Goal: Find specific page/section: Find specific page/section

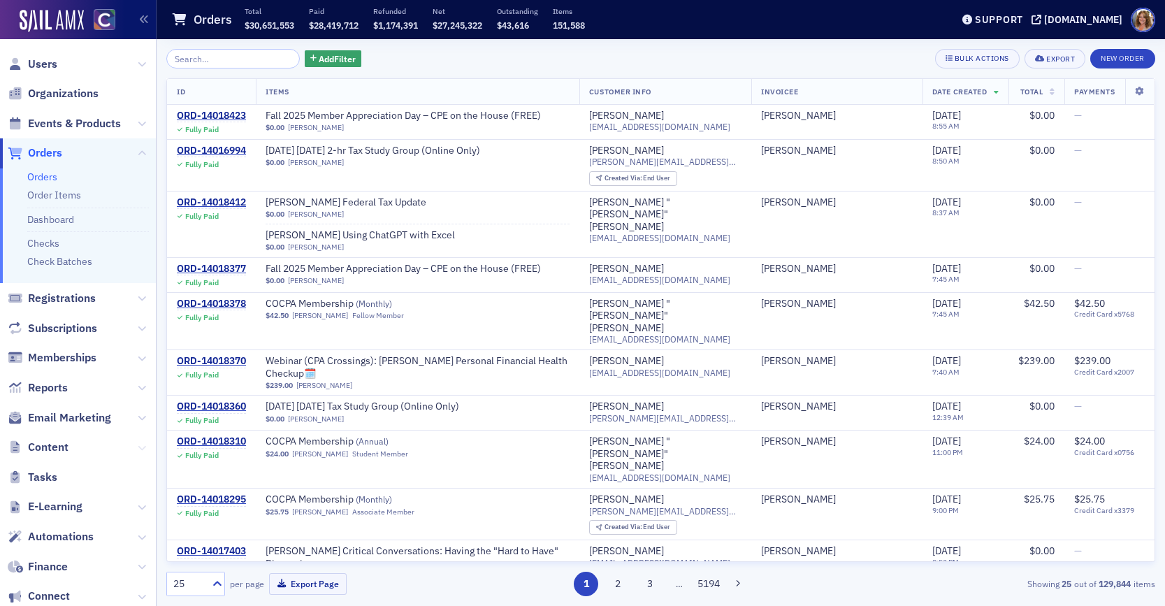
click at [139, 446] on icon at bounding box center [142, 448] width 8 height 8
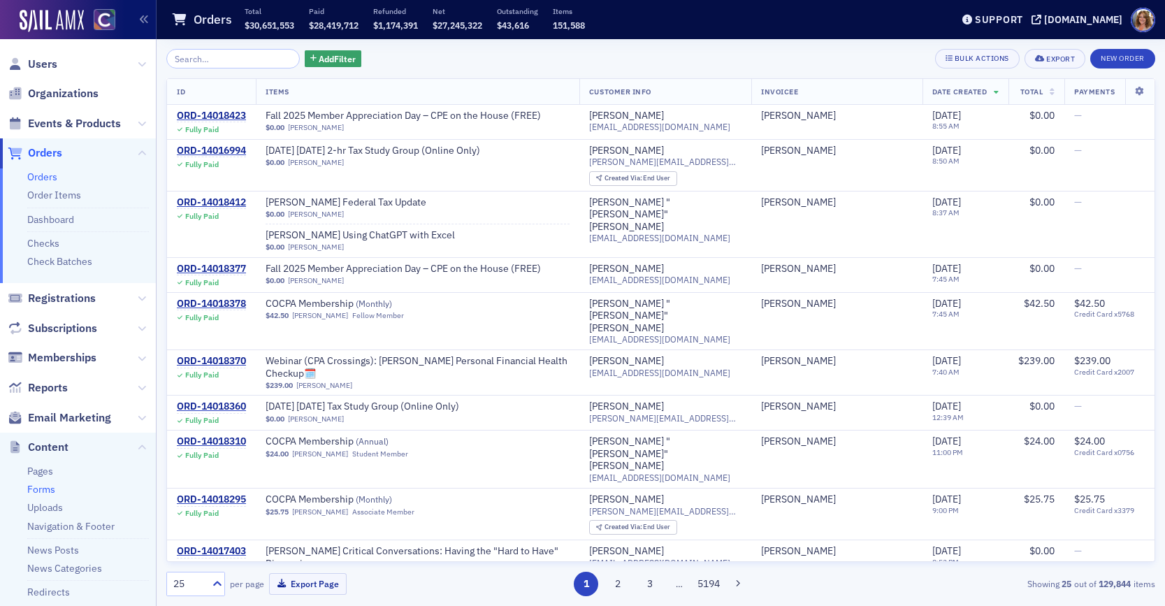
click at [46, 488] on link "Forms" at bounding box center [41, 489] width 28 height 13
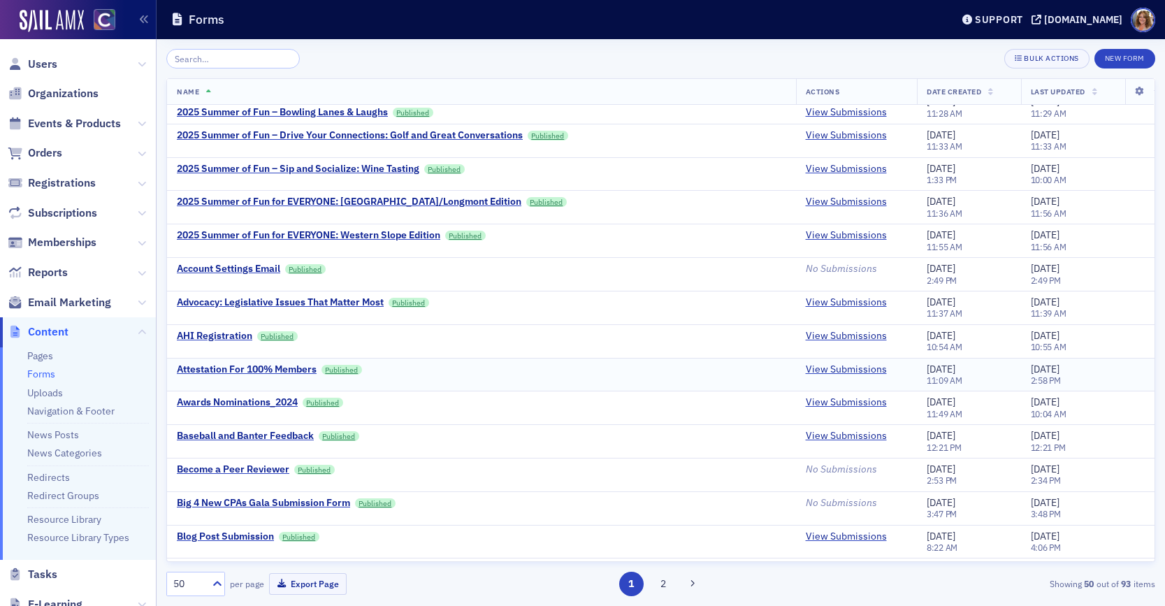
scroll to position [140, 0]
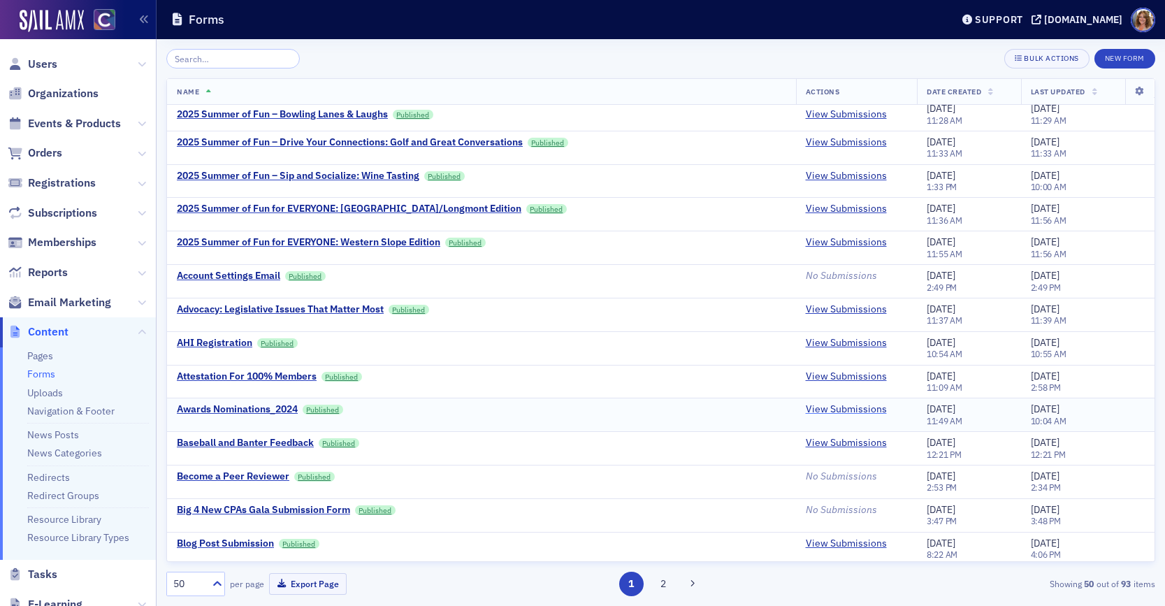
click at [845, 409] on link "View Submissions" at bounding box center [846, 409] width 81 height 13
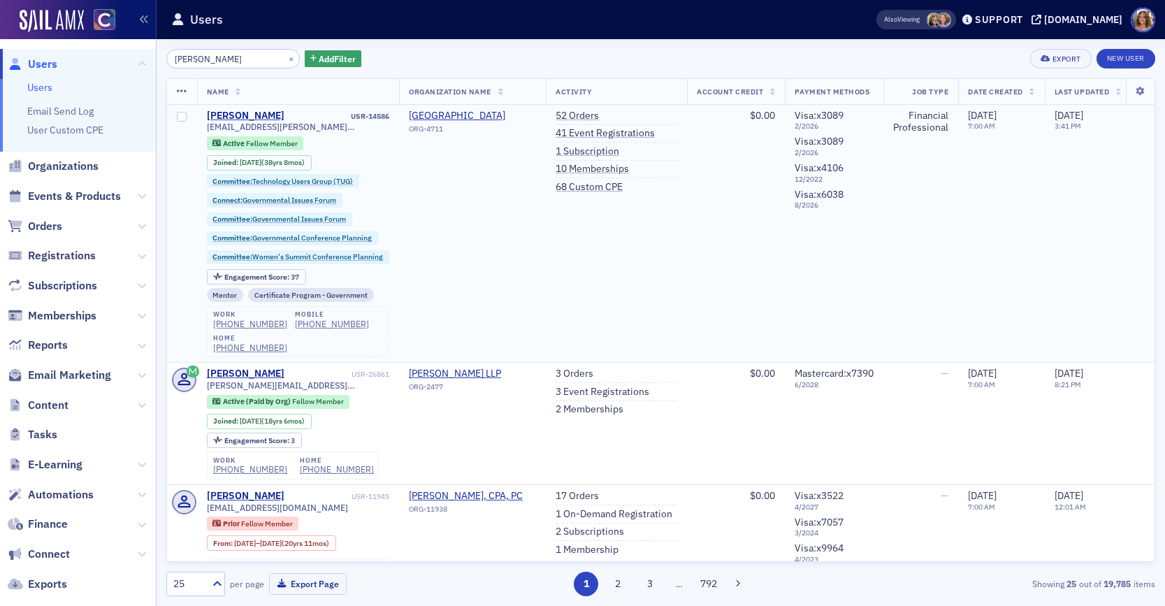
click at [319, 132] on div "heidi74.oneil@comcast.net" at bounding box center [298, 127] width 183 height 10
drag, startPoint x: 319, startPoint y: 127, endPoint x: 205, endPoint y: 127, distance: 114.6
click at [205, 127] on td "Heidi ONeil USR-14586 heidi74.oneil@comcast.net Active Fellow Member Joined : 1…" at bounding box center [298, 234] width 203 height 258
copy span "heidi74.oneil@comcast.net"
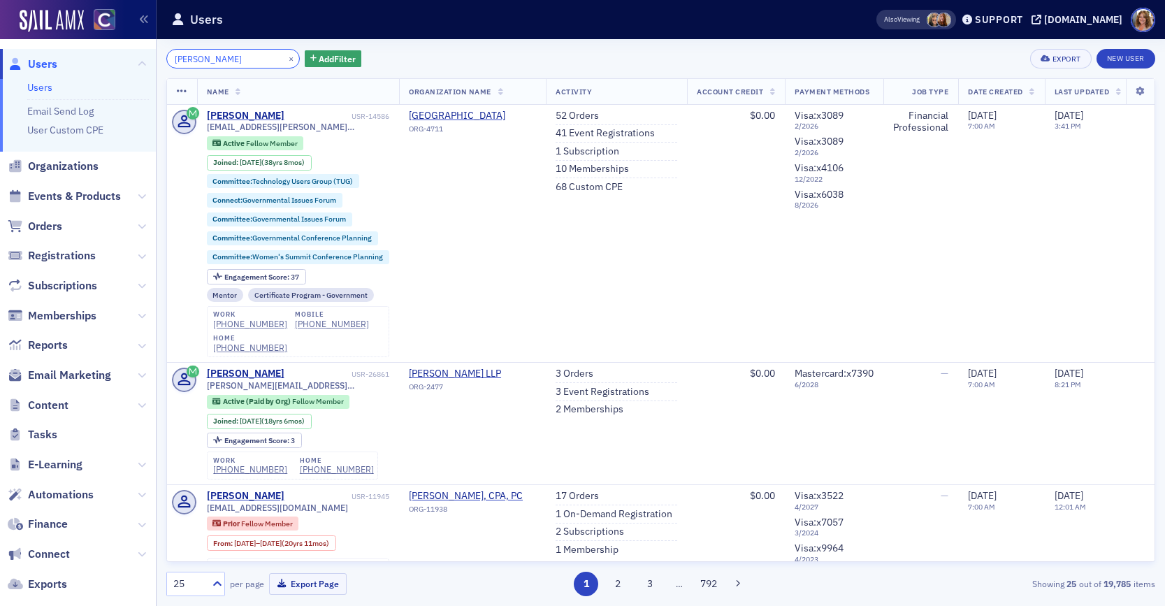
drag, startPoint x: 219, startPoint y: 63, endPoint x: 166, endPoint y: 59, distance: 53.3
click at [166, 59] on input "heidi o" at bounding box center [232, 59] width 133 height 20
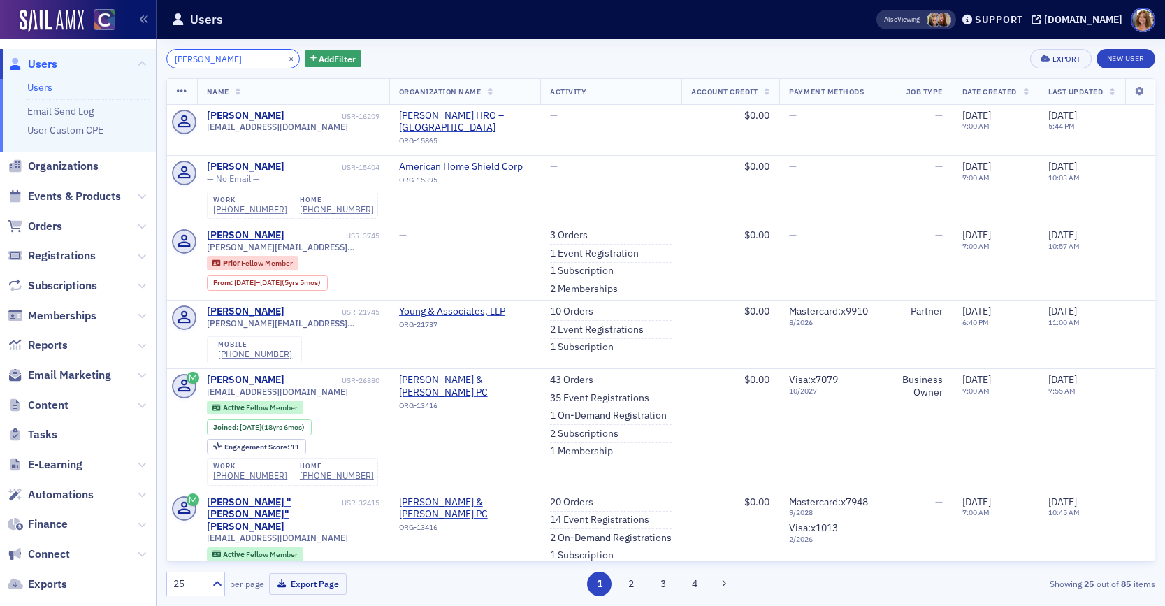
click at [182, 59] on input "jonathon young" at bounding box center [232, 59] width 133 height 20
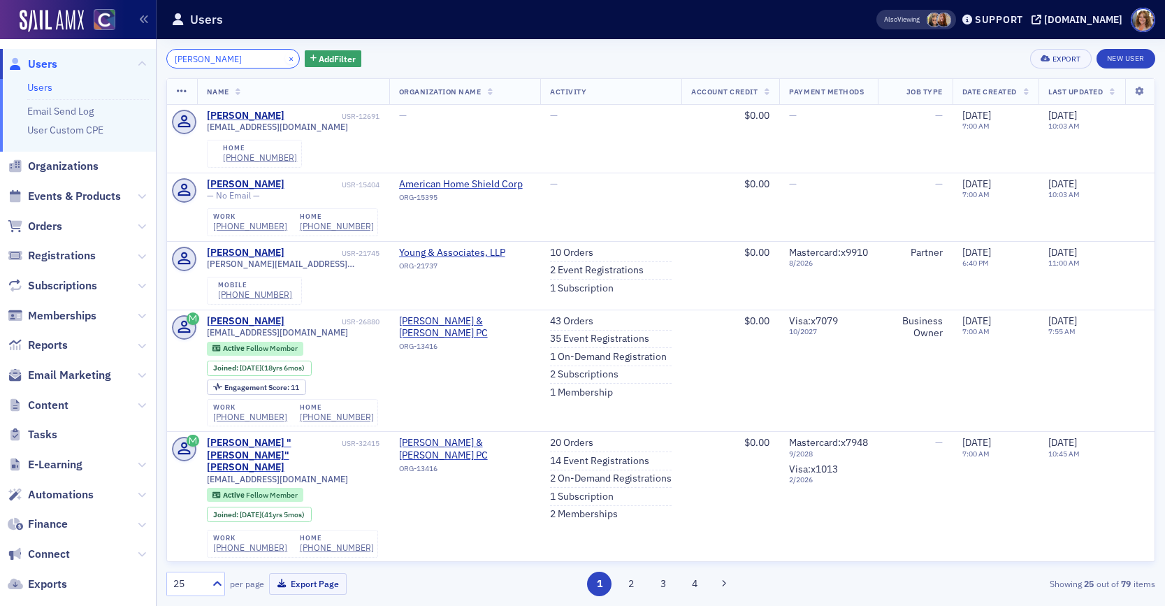
type input "johnathon young"
click at [285, 58] on button "×" at bounding box center [291, 58] width 13 height 13
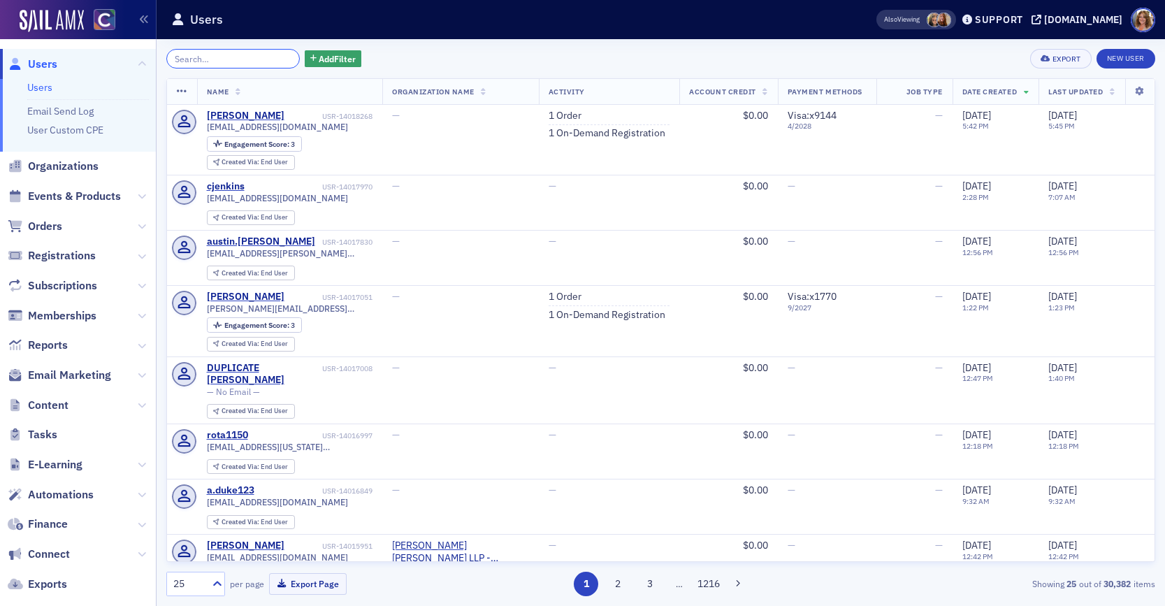
click at [189, 61] on input "search" at bounding box center [232, 59] width 133 height 20
paste input "jyoungs@reesehenry.com"
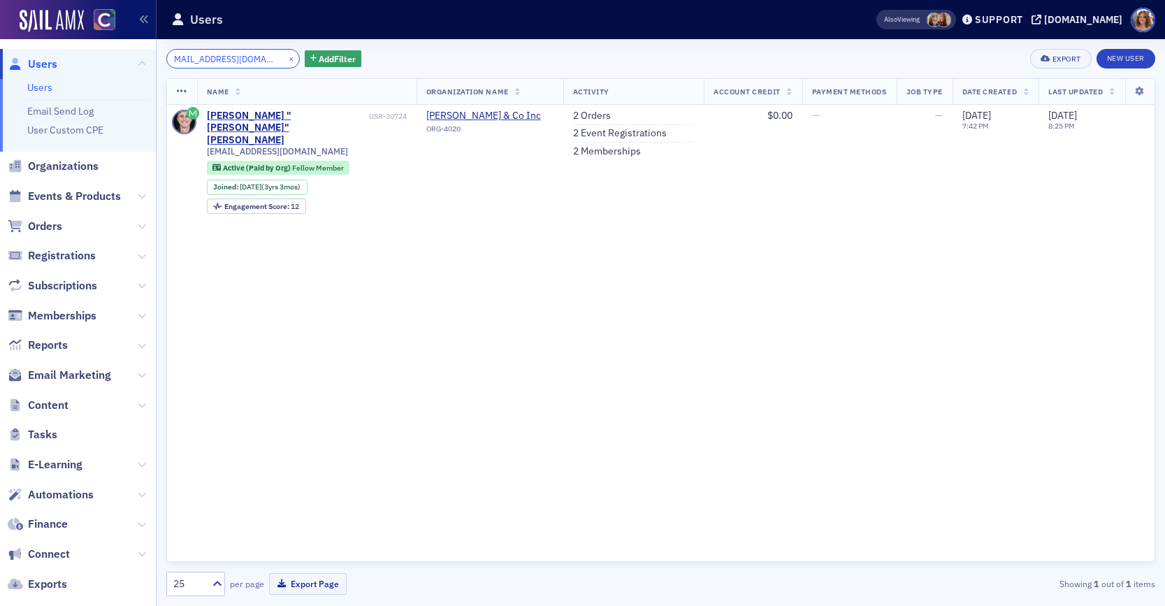
type input "jyoungs@reesehenry.com"
click at [285, 58] on button "×" at bounding box center [291, 58] width 13 height 13
